Goal: Task Accomplishment & Management: Complete application form

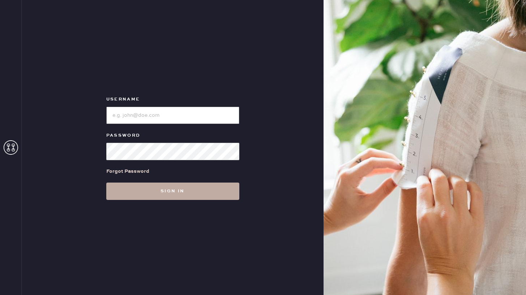
type input "reformationponce"
click at [158, 195] on button "Sign in" at bounding box center [172, 191] width 133 height 17
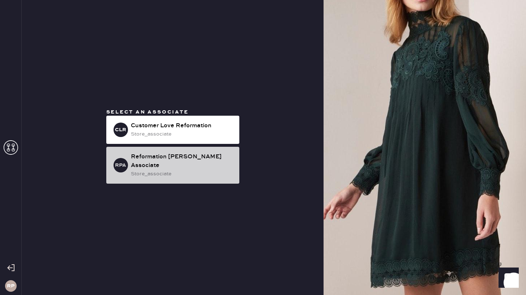
click at [159, 160] on div "Reformation [PERSON_NAME] Associate" at bounding box center [182, 161] width 103 height 17
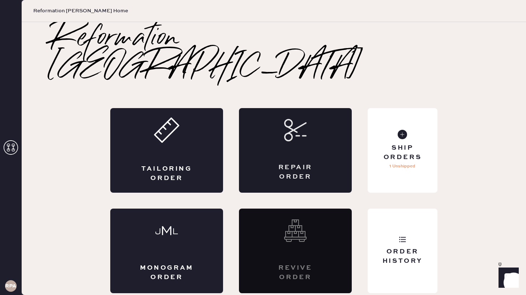
click at [292, 163] on div "Repair Order" at bounding box center [295, 172] width 55 height 18
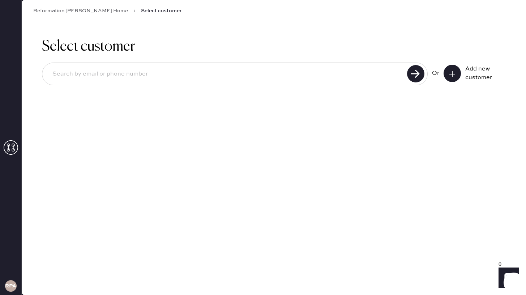
click at [366, 75] on input at bounding box center [226, 74] width 358 height 17
click at [449, 74] on icon at bounding box center [452, 73] width 7 height 7
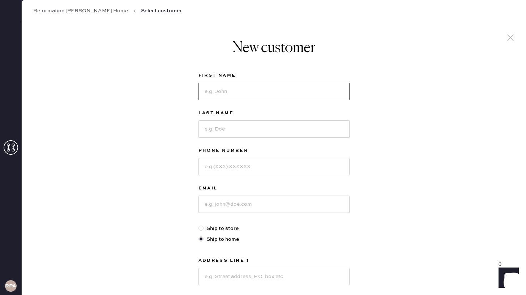
click at [282, 90] on input at bounding box center [273, 91] width 151 height 17
click at [254, 85] on input at bounding box center [273, 91] width 151 height 17
type input "Chelsea"
click at [263, 127] on input at bounding box center [273, 128] width 151 height 17
type input "[PERSON_NAME]"
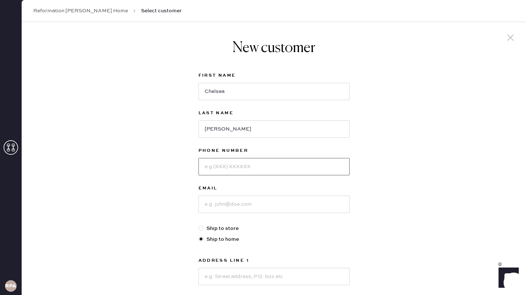
click at [258, 170] on input at bounding box center [273, 166] width 151 height 17
type input "5046211459"
click at [266, 211] on input at bounding box center [273, 204] width 151 height 17
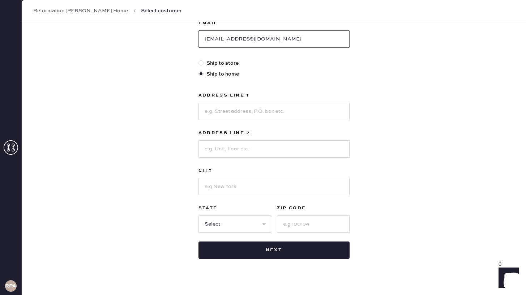
scroll to position [175, 0]
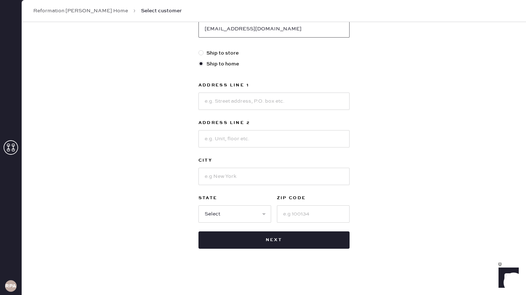
type input "[EMAIL_ADDRESS][DOMAIN_NAME]"
click at [265, 104] on input at bounding box center [273, 101] width 151 height 17
click at [223, 100] on input "2084 general" at bounding box center [273, 101] width 151 height 17
click at [256, 106] on input "2084 General" at bounding box center [273, 101] width 151 height 17
click at [249, 139] on input at bounding box center [273, 138] width 151 height 17
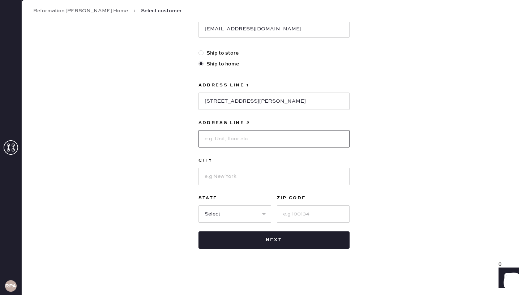
click at [249, 139] on input at bounding box center [273, 138] width 151 height 17
click at [275, 104] on input "[STREET_ADDRESS][PERSON_NAME]" at bounding box center [273, 101] width 151 height 17
type input "[STREET_ADDRESS][PERSON_NAME]"
click at [262, 142] on input at bounding box center [273, 138] width 151 height 17
type input "U"
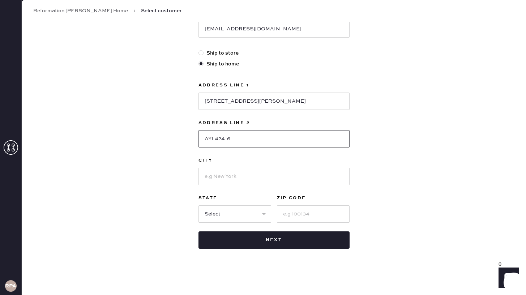
type input "AYL424-6"
click at [257, 186] on div "Address Line 1 [GEOGRAPHIC_DATA][PERSON_NAME] Address Line 2 AYL424-6 City Stat…" at bounding box center [273, 152] width 151 height 142
click at [255, 177] on input at bounding box center [273, 176] width 151 height 17
type input "[GEOGRAPHIC_DATA]"
click at [325, 217] on input at bounding box center [313, 213] width 73 height 17
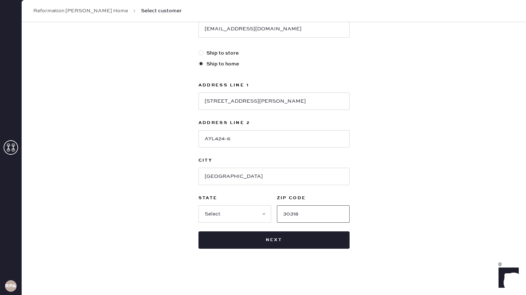
type input "30318"
click at [237, 213] on select "Select AK AL AR AZ CA CO CT [GEOGRAPHIC_DATA] DE FL [GEOGRAPHIC_DATA] HI [GEOGR…" at bounding box center [234, 213] width 73 height 17
select select "GA"
click at [198, 205] on select "Select AK AL AR AZ CA CO CT [GEOGRAPHIC_DATA] DE FL [GEOGRAPHIC_DATA] HI [GEOGR…" at bounding box center [234, 213] width 73 height 17
click at [336, 149] on div "Address Line 1 [GEOGRAPHIC_DATA][PERSON_NAME] Address Line 2 AYL424-6 City [GEO…" at bounding box center [273, 152] width 151 height 142
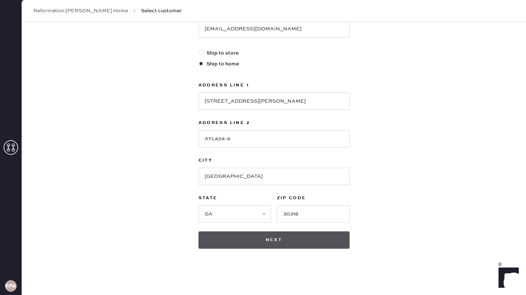
click at [284, 240] on button "Next" at bounding box center [273, 239] width 151 height 17
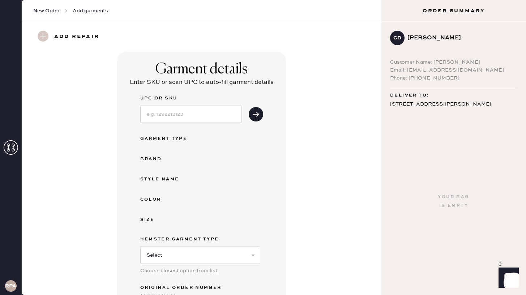
scroll to position [16, 0]
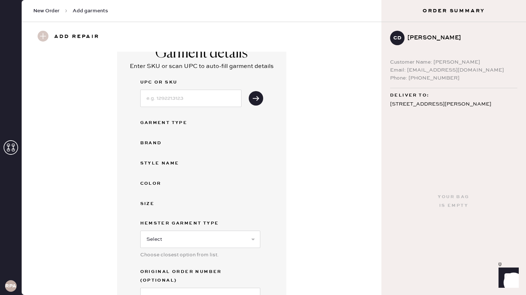
click at [156, 139] on div "Brand" at bounding box center [169, 143] width 58 height 9
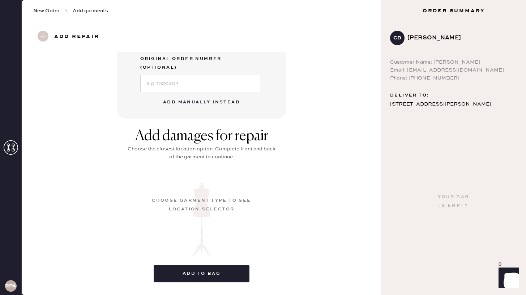
scroll to position [239, 0]
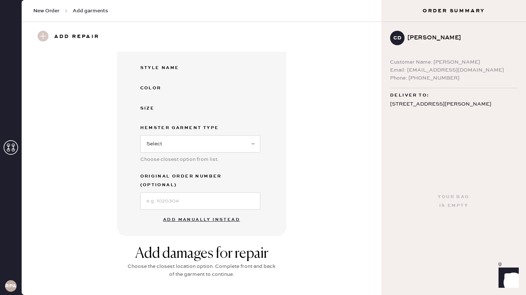
click at [203, 213] on button "Add manually instead" at bounding box center [202, 220] width 86 height 14
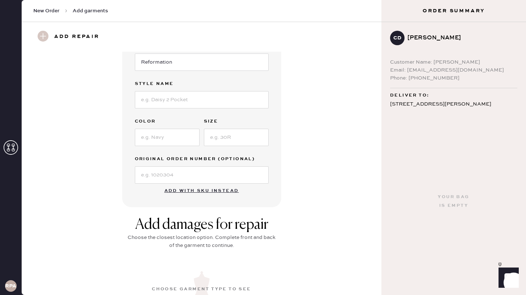
scroll to position [95, 0]
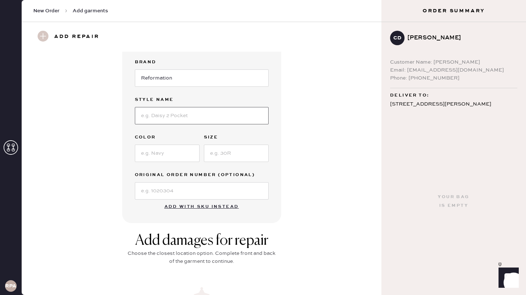
click at [199, 118] on input at bounding box center [202, 115] width 134 height 17
type input "[PERSON_NAME] Top"
click at [182, 156] on input at bounding box center [167, 153] width 65 height 17
type input "Cream"
click at [248, 146] on input at bounding box center [236, 153] width 65 height 17
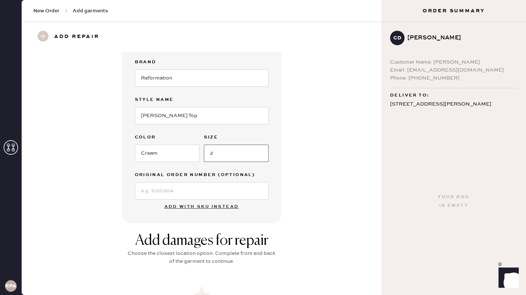
type input "2"
click at [200, 172] on label "Original Order Number (Optional)" at bounding box center [202, 175] width 134 height 9
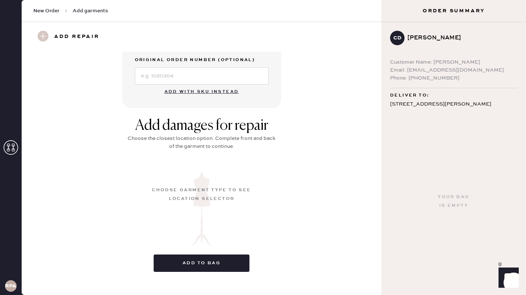
scroll to position [219, 0]
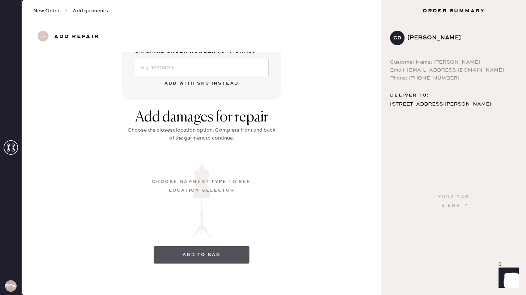
click at [194, 246] on button "Add to bag" at bounding box center [202, 254] width 96 height 17
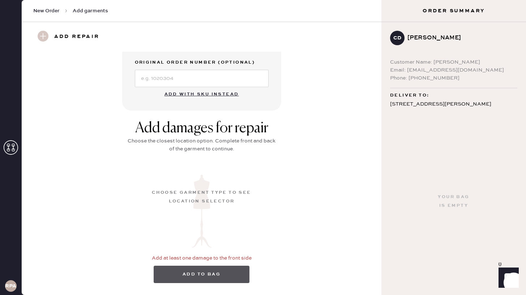
scroll to position [229, 0]
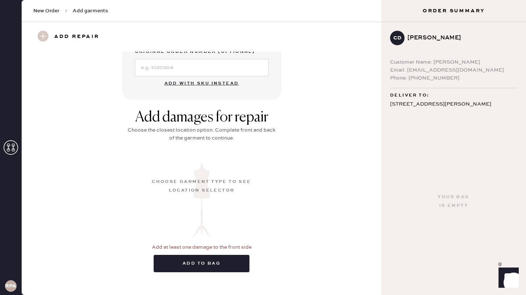
click at [91, 36] on h3 "Add repair" at bounding box center [76, 37] width 45 height 12
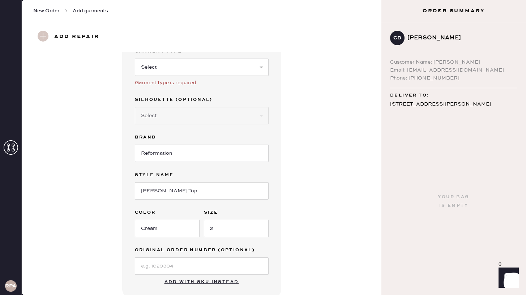
scroll to position [0, 0]
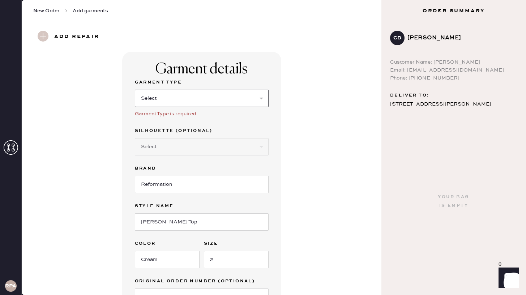
click at [150, 99] on select "Select Basic Skirt Jeans Leggings Pants Shorts Basic Sleeved Dress Basic Sleeve…" at bounding box center [202, 98] width 134 height 17
select select "15"
click at [135, 90] on select "Select Basic Skirt Jeans Leggings Pants Shorts Basic Sleeved Dress Basic Sleeve…" at bounding box center [202, 98] width 134 height 17
click at [286, 146] on div "Garment details Garment Type Select Basic Skirt Jeans Leggings Pants Shorts Bas…" at bounding box center [202, 191] width 334 height 278
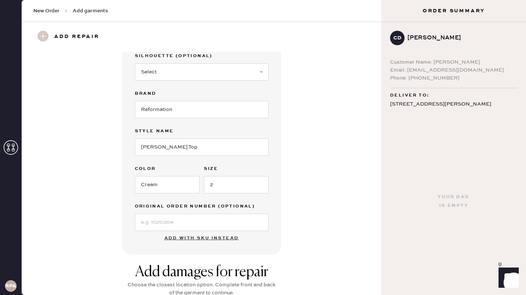
scroll to position [77, 0]
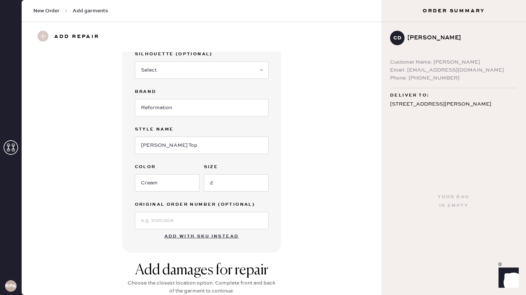
click at [64, 40] on h3 "Add repair" at bounding box center [76, 37] width 45 height 12
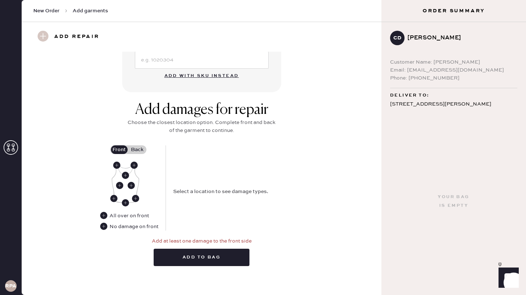
scroll to position [240, 0]
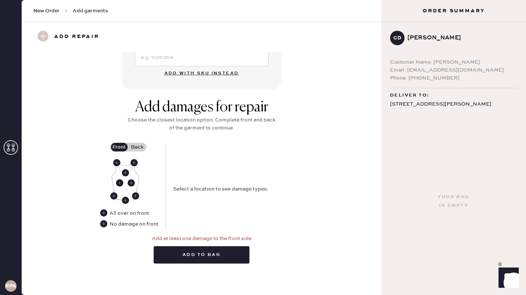
click at [118, 183] on use at bounding box center [119, 182] width 7 height 7
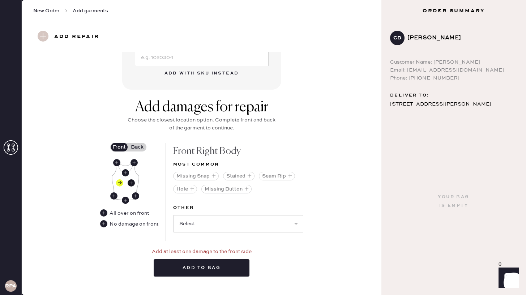
click at [129, 183] on use at bounding box center [131, 182] width 7 height 7
click at [271, 176] on button "Seam Rip" at bounding box center [277, 176] width 36 height 9
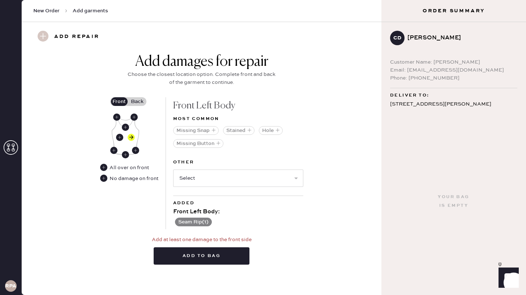
scroll to position [286, 0]
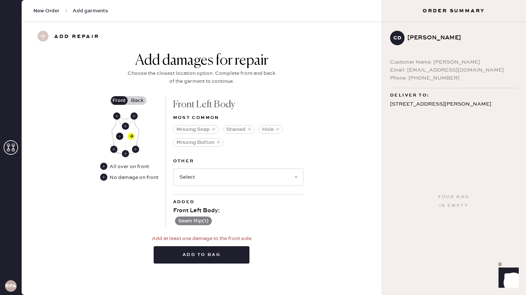
click at [119, 138] on use at bounding box center [119, 136] width 7 height 7
click at [287, 131] on button "Seam Rip" at bounding box center [277, 129] width 36 height 9
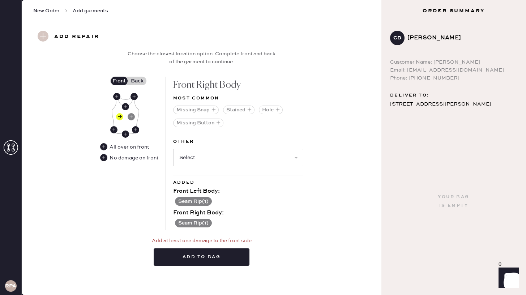
scroll to position [308, 0]
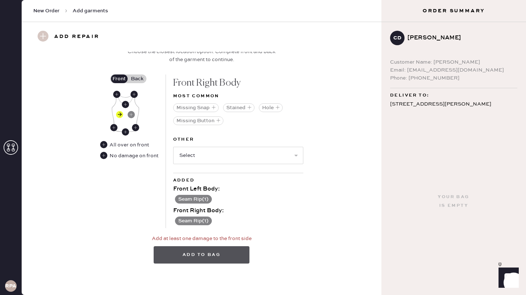
click at [211, 249] on button "Add to bag" at bounding box center [202, 254] width 96 height 17
click at [217, 256] on button "Add to bag" at bounding box center [202, 254] width 96 height 17
click at [104, 145] on use at bounding box center [103, 144] width 7 height 7
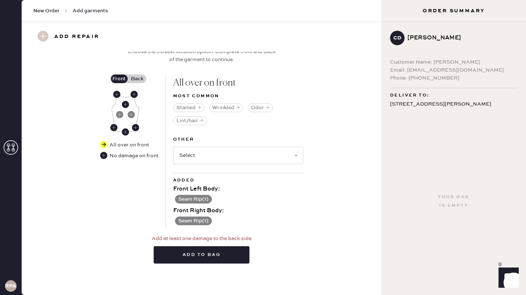
click at [116, 114] on img at bounding box center [125, 112] width 27 height 40
click at [119, 115] on use at bounding box center [119, 114] width 7 height 7
click at [133, 113] on use at bounding box center [131, 114] width 7 height 7
click at [118, 113] on use at bounding box center [119, 114] width 7 height 7
click at [136, 80] on label "Back" at bounding box center [137, 78] width 18 height 9
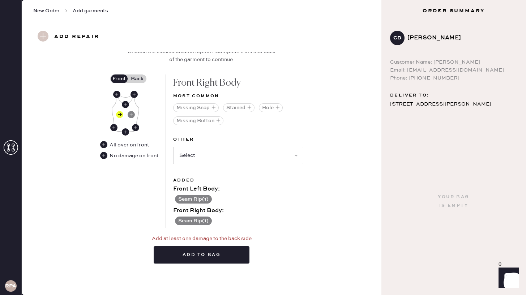
click at [137, 79] on input "Back" at bounding box center [137, 79] width 0 height 0
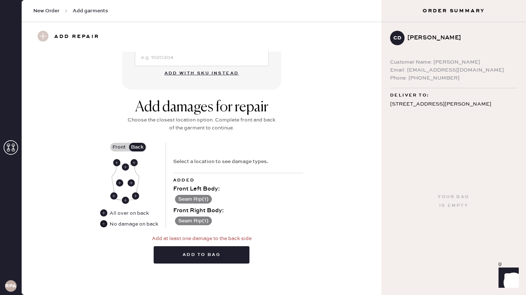
click at [104, 224] on use at bounding box center [103, 223] width 7 height 7
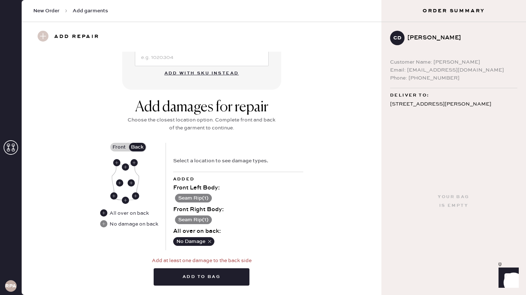
scroll to position [251, 0]
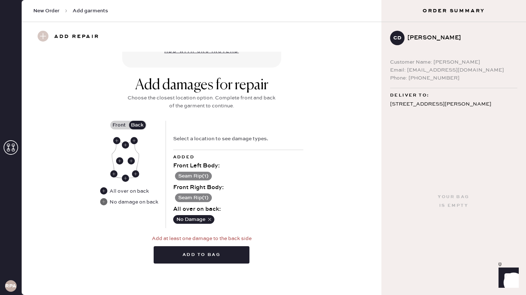
click at [103, 202] on use at bounding box center [103, 201] width 7 height 7
click at [200, 258] on button "Add to bag" at bounding box center [202, 254] width 96 height 17
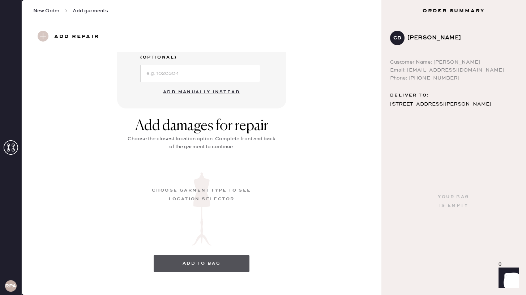
scroll to position [61, 0]
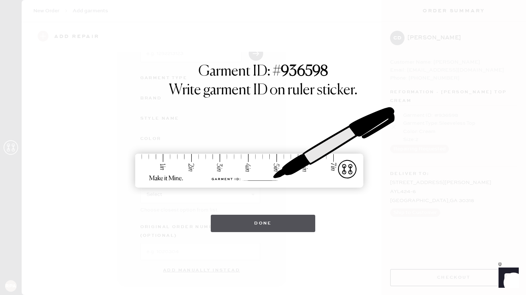
click at [271, 223] on button "Done" at bounding box center [263, 223] width 104 height 17
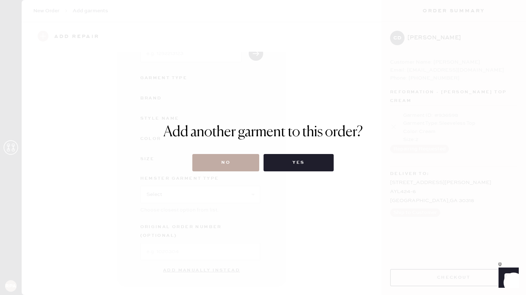
click at [246, 165] on button "No" at bounding box center [225, 162] width 67 height 17
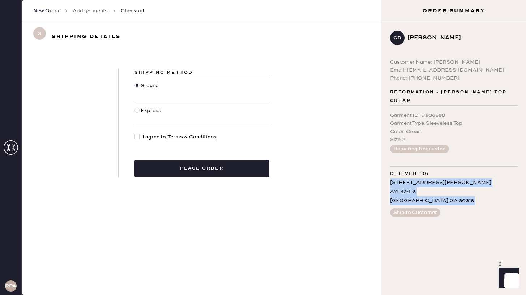
drag, startPoint x: 389, startPoint y: 183, endPoint x: 454, endPoint y: 207, distance: 69.6
click at [454, 207] on div "CD [PERSON_NAME] Customer Name: [PERSON_NAME] Email: [EMAIL_ADDRESS][DOMAIN_NAM…" at bounding box center [453, 123] width 145 height 203
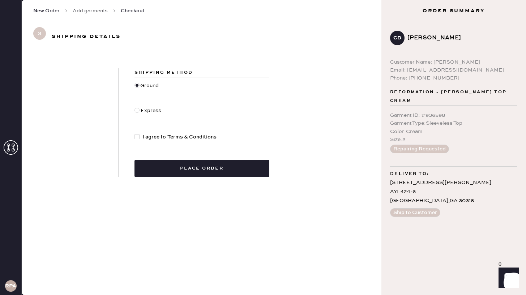
click at [136, 140] on div at bounding box center [138, 137] width 8 height 8
click at [135, 133] on input "I agree to Terms & Conditions" at bounding box center [134, 133] width 0 height 0
checkbox input "true"
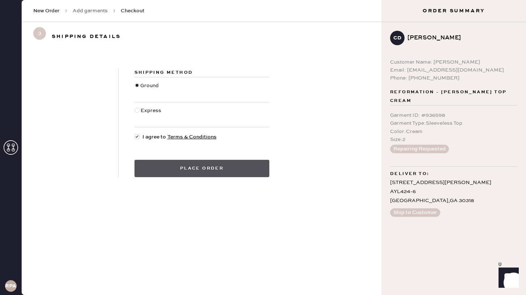
click at [197, 167] on button "Place order" at bounding box center [201, 168] width 135 height 17
